Goal: Navigation & Orientation: Find specific page/section

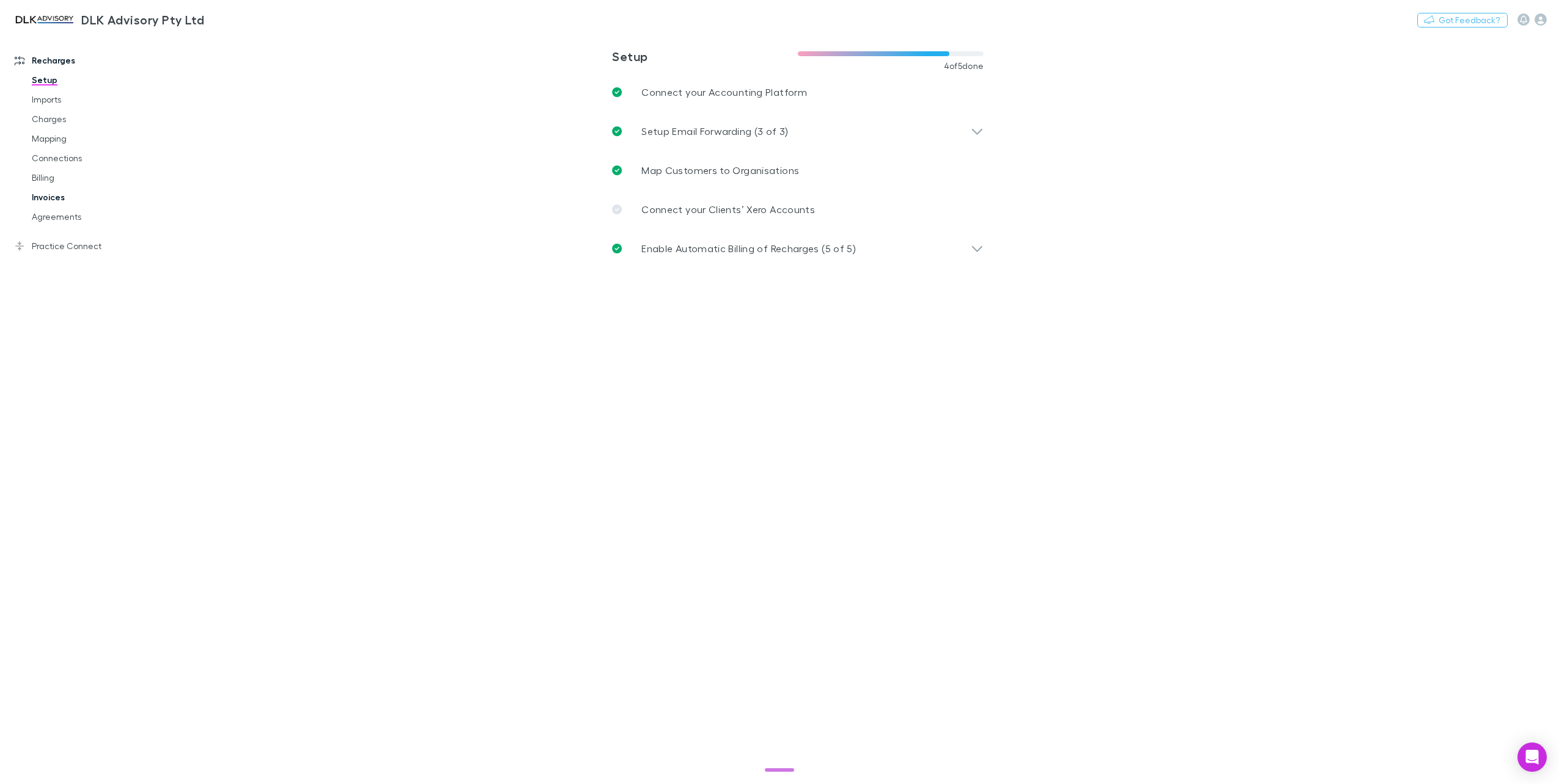
click at [60, 194] on link "Invoices" at bounding box center [94, 197] width 151 height 20
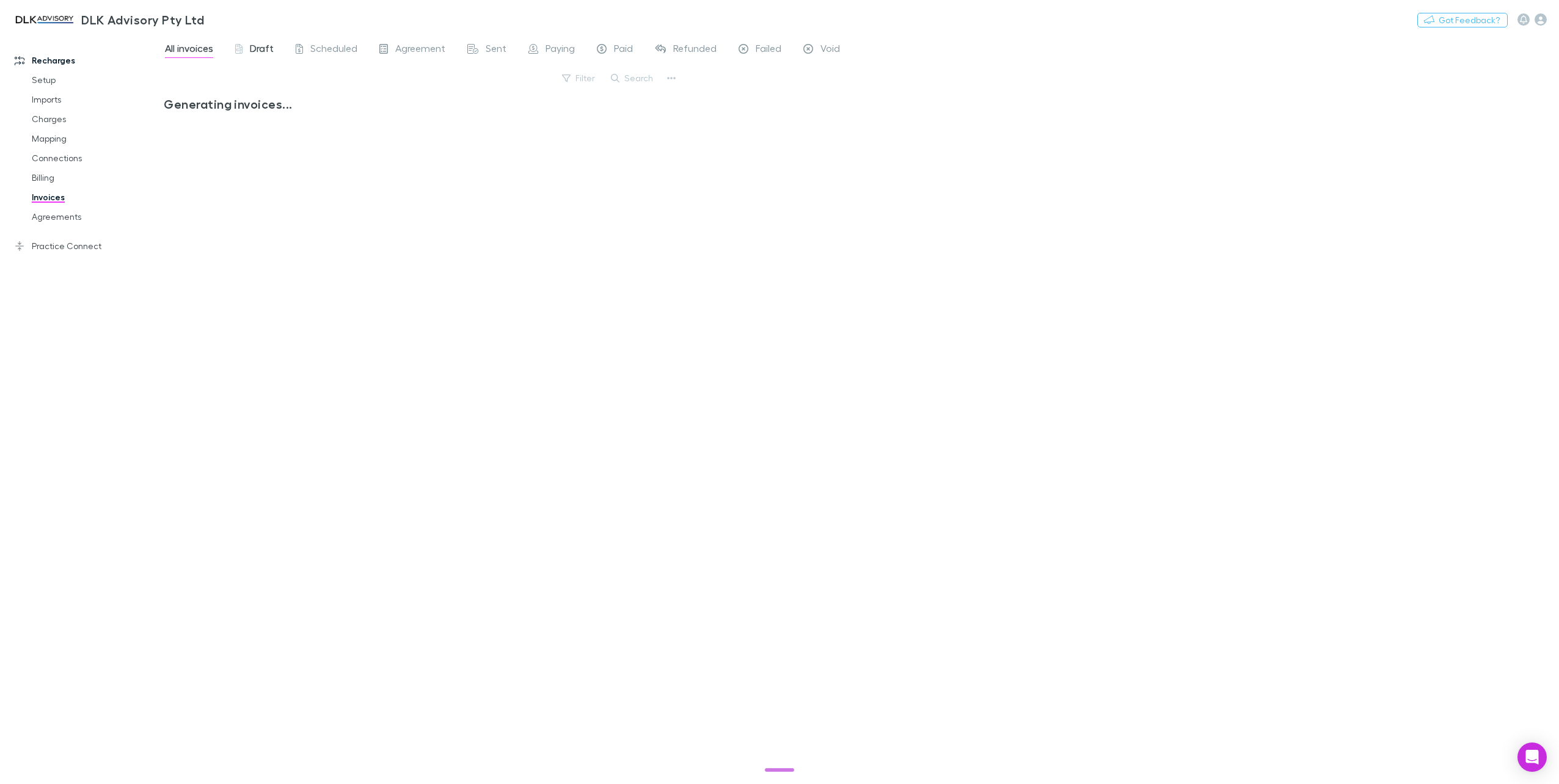
click at [248, 49] on div "Draft" at bounding box center [254, 50] width 38 height 16
click at [184, 53] on span "All invoices" at bounding box center [189, 50] width 48 height 16
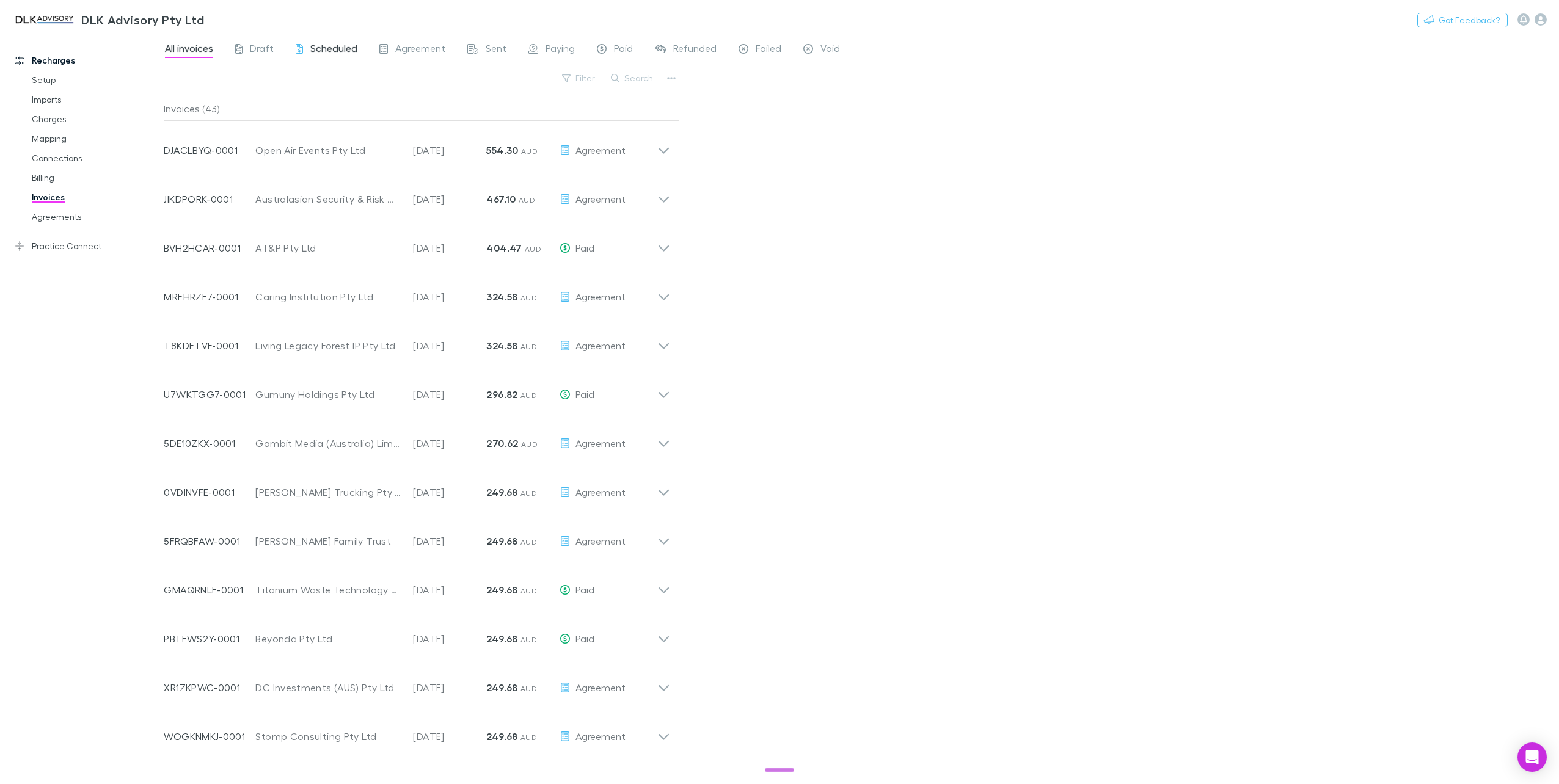
click at [311, 45] on span "Scheduled" at bounding box center [333, 50] width 47 height 16
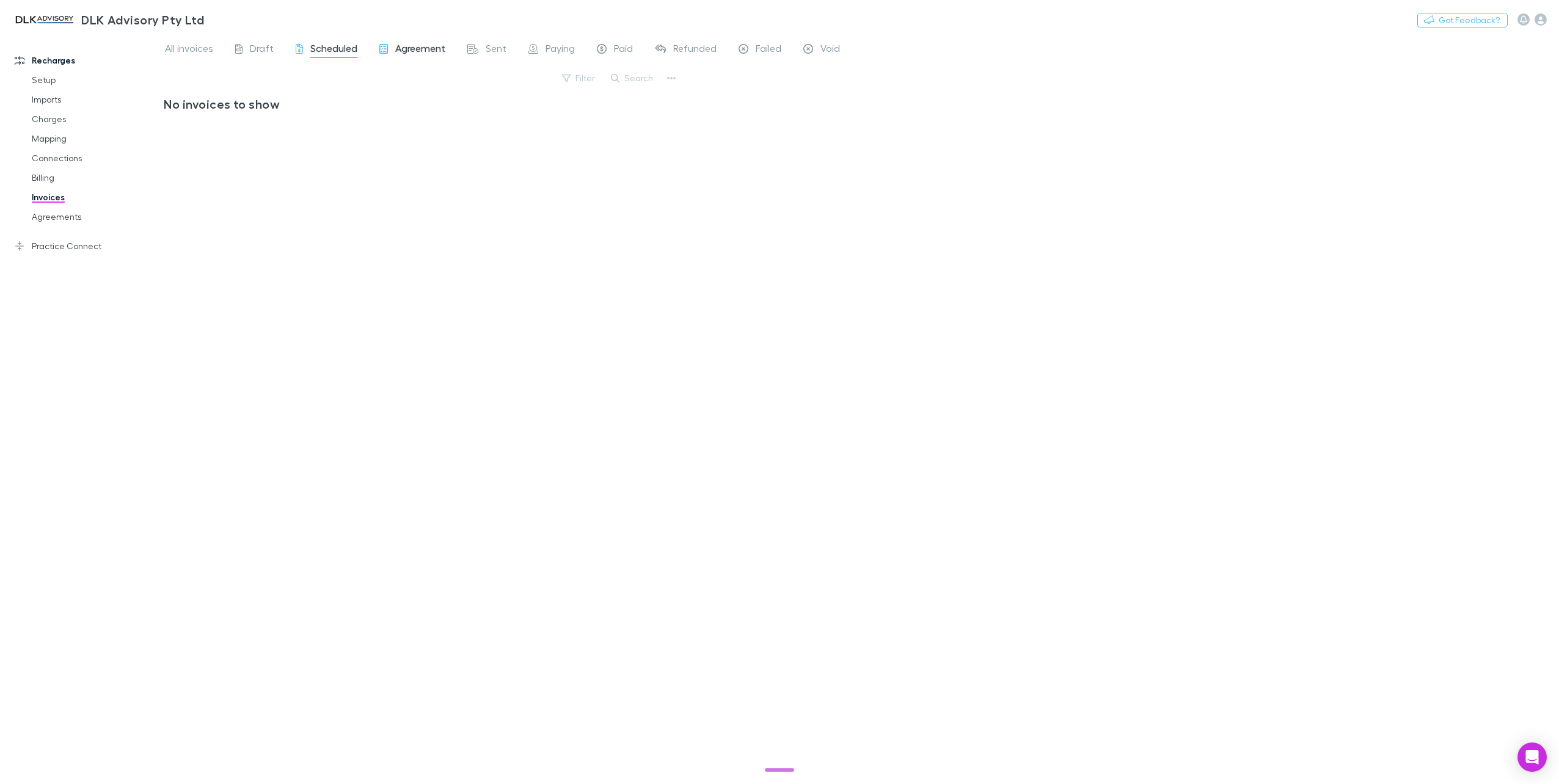
click at [406, 50] on span "Agreement" at bounding box center [420, 50] width 50 height 16
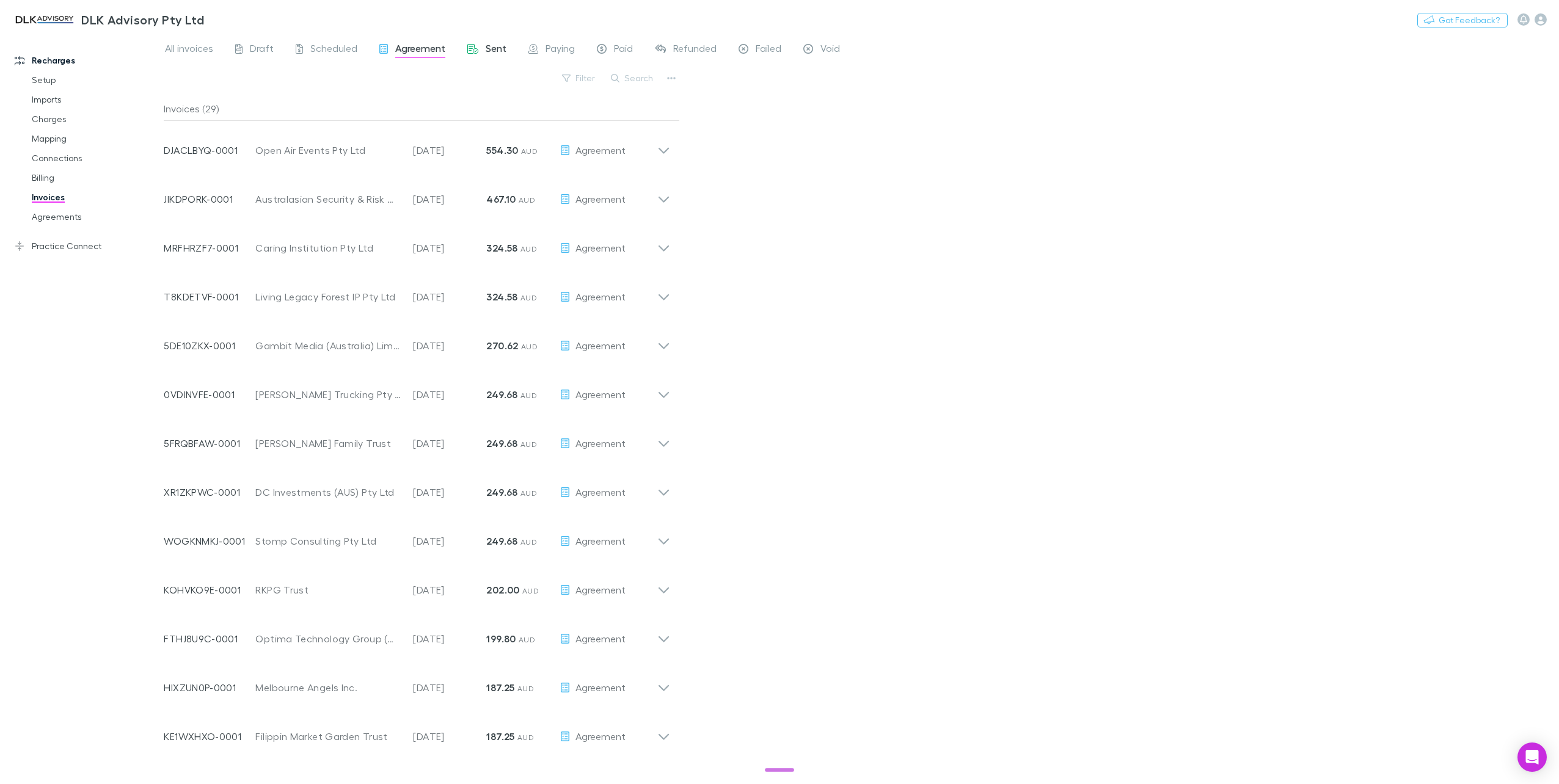
click at [482, 43] on div "Sent" at bounding box center [487, 50] width 39 height 16
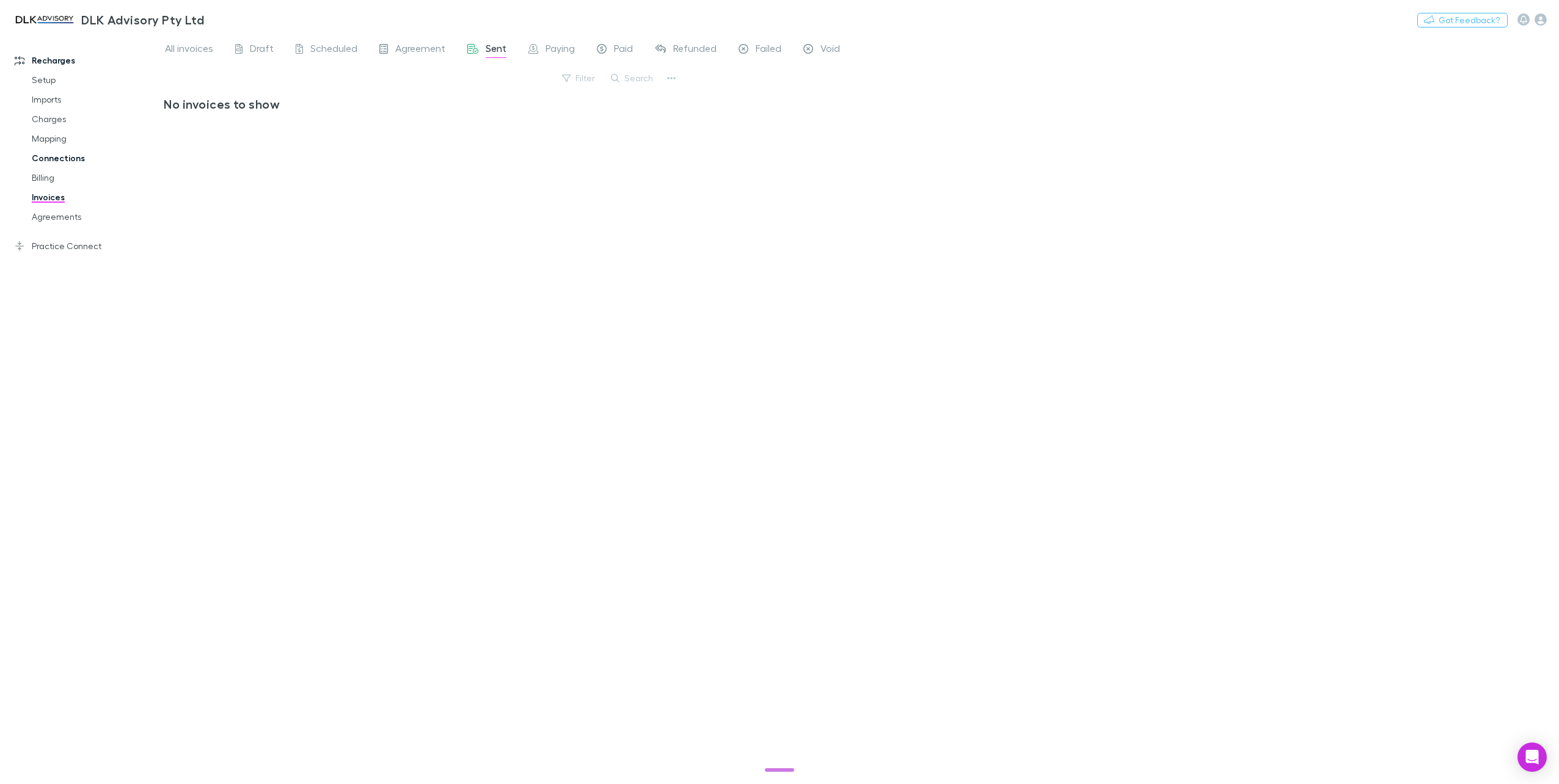
click at [70, 158] on link "Connections" at bounding box center [94, 159] width 151 height 20
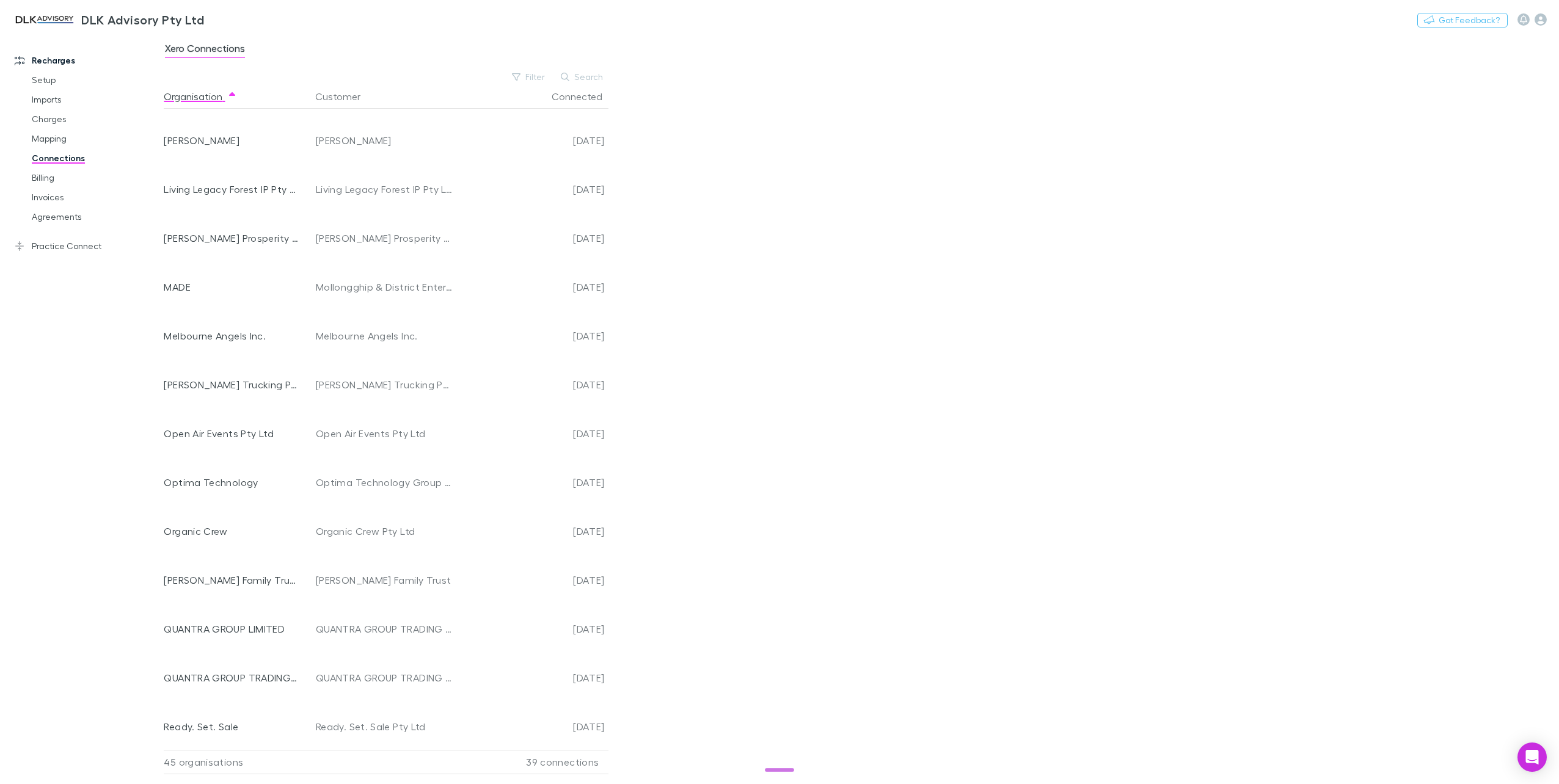
scroll to position [947, 0]
